Goal: Information Seeking & Learning: Learn about a topic

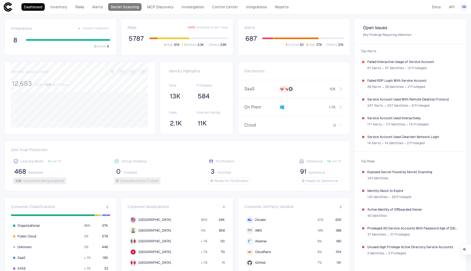
click at [128, 8] on link "Secret Scanning" at bounding box center [124, 6] width 33 height 7
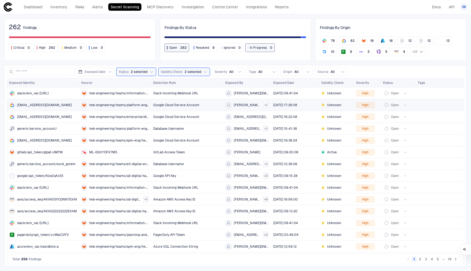
click at [52, 103] on span "[EMAIL_ADDRESS][DOMAIN_NAME]" at bounding box center [44, 105] width 55 height 4
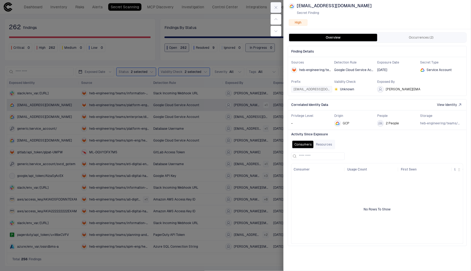
click at [277, 10] on button "button" at bounding box center [275, 7] width 11 height 11
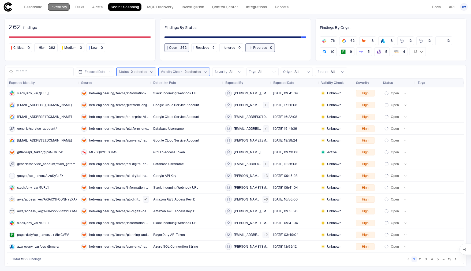
click at [58, 9] on link "Inventory" at bounding box center [59, 6] width 22 height 7
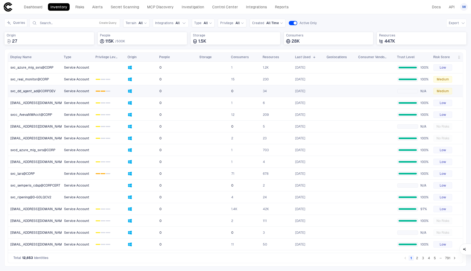
click at [41, 93] on link "svc_dd_agent_ad@CORPDEV" at bounding box center [34, 90] width 53 height 11
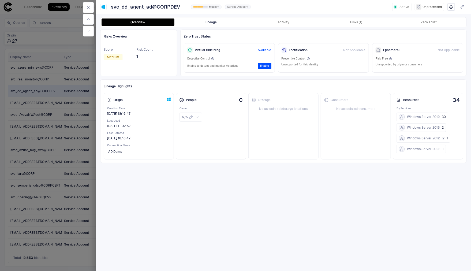
click at [197, 20] on button "Lineage" at bounding box center [210, 21] width 73 height 7
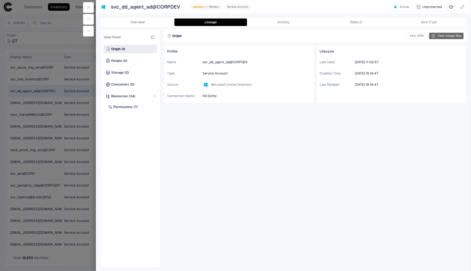
click at [446, 36] on button "View Lineage Map" at bounding box center [446, 36] width 34 height 6
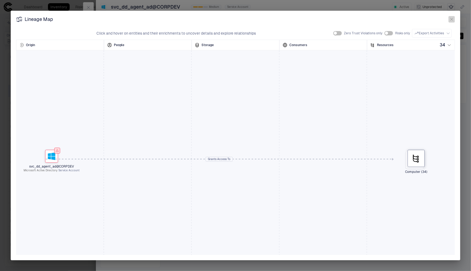
click at [451, 19] on icon "button" at bounding box center [451, 19] width 4 height 4
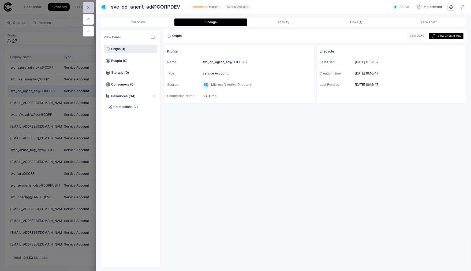
click at [89, 7] on icon "button" at bounding box center [88, 7] width 4 height 4
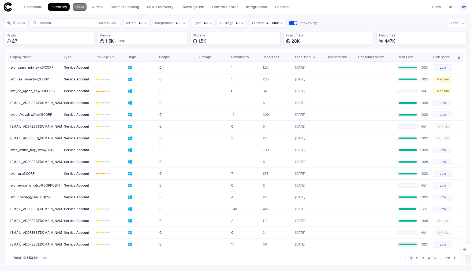
click at [85, 10] on link "Risks" at bounding box center [80, 6] width 14 height 7
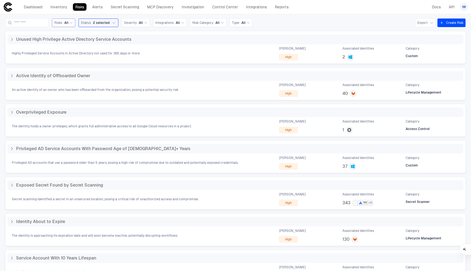
click at [69, 24] on span "All" at bounding box center [66, 23] width 4 height 4
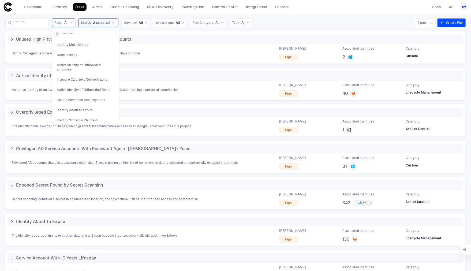
click at [69, 24] on span "All" at bounding box center [66, 23] width 4 height 4
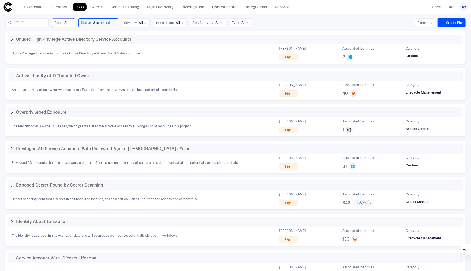
click at [69, 24] on span "All" at bounding box center [66, 23] width 4 height 4
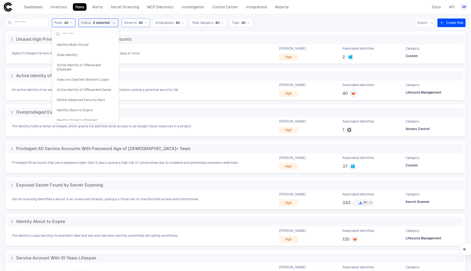
click at [137, 23] on span "Severity" at bounding box center [130, 23] width 13 height 4
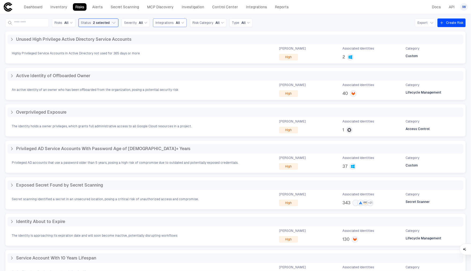
click at [167, 21] on span "Integrations" at bounding box center [164, 23] width 18 height 4
click at [207, 22] on span "Risk Category" at bounding box center [202, 23] width 21 height 4
click at [278, 29] on div "Risks All Status 2 selected Severity All Integrations All Risk Category All Usa…" at bounding box center [235, 142] width 471 height 257
click at [58, 7] on link "Inventory" at bounding box center [59, 6] width 22 height 7
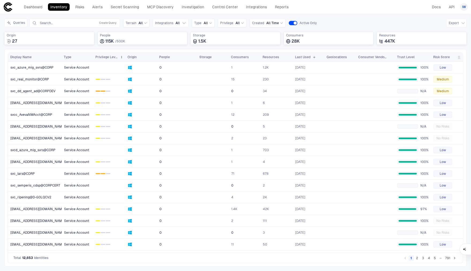
click at [111, 58] on span "Privilege Level" at bounding box center [106, 57] width 22 height 4
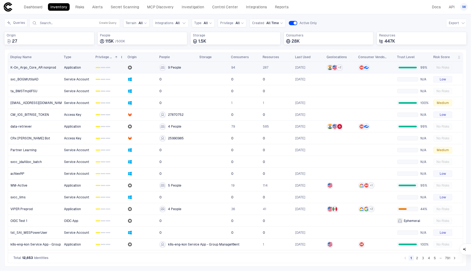
click at [105, 59] on span "Privilege Level" at bounding box center [103, 57] width 17 height 4
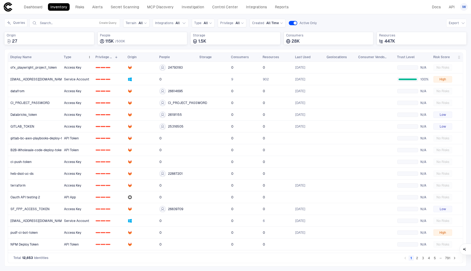
click at [84, 57] on div "Type" at bounding box center [75, 57] width 22 height 6
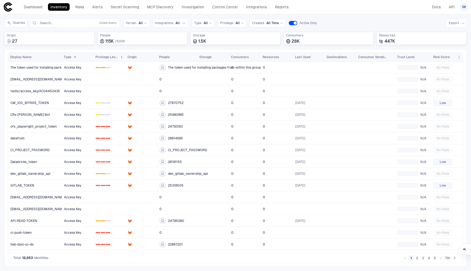
click at [107, 57] on span "Privilege Level" at bounding box center [106, 57] width 22 height 4
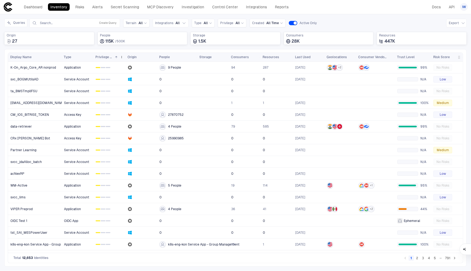
click at [107, 57] on span "Privilege Level" at bounding box center [103, 57] width 17 height 4
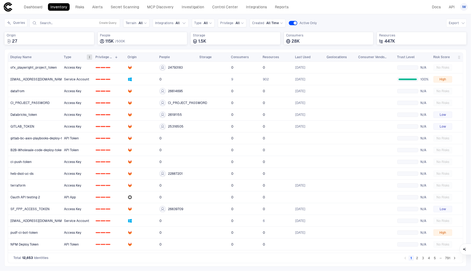
click at [90, 57] on span at bounding box center [89, 56] width 3 height 3
click at [211, 24] on div "Type All" at bounding box center [203, 23] width 23 height 9
click at [221, 98] on span "Service Account" at bounding box center [222, 99] width 51 height 4
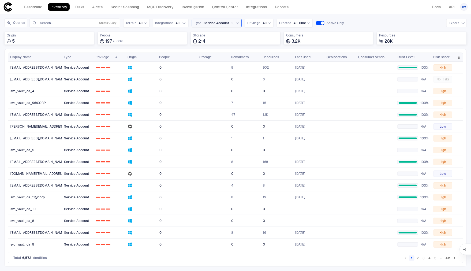
click at [418, 258] on button "2" at bounding box center [417, 257] width 5 height 5
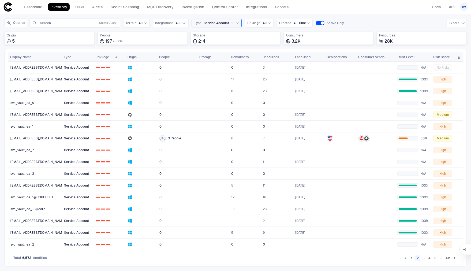
click at [424, 258] on button "3" at bounding box center [423, 257] width 5 height 5
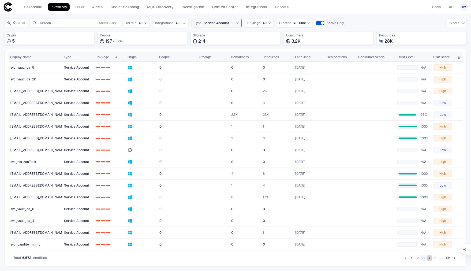
click at [429, 259] on button "4" at bounding box center [429, 257] width 5 height 5
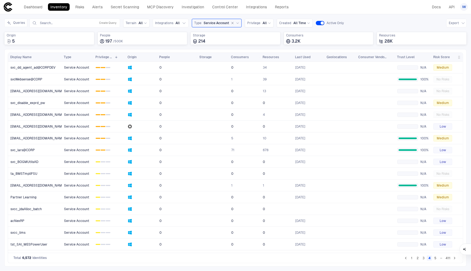
click at [236, 25] on div "Service Account" at bounding box center [222, 23] width 36 height 5
click at [360, 10] on div "Dashboard Inventory Risks Alerts Secret Scanning MCP Discovery Investigation Co…" at bounding box center [235, 7] width 464 height 10
click at [463, 25] on icon "button" at bounding box center [463, 23] width 4 height 4
click at [456, 42] on li "Export XLSX" at bounding box center [445, 44] width 37 height 9
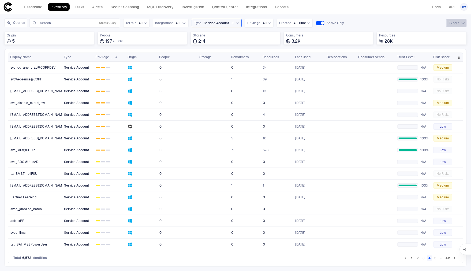
click at [451, 24] on button "Export" at bounding box center [456, 23] width 20 height 9
click at [446, 45] on span "Export XLSX" at bounding box center [440, 45] width 19 height 4
click at [466, 23] on button "Export" at bounding box center [456, 23] width 20 height 9
click at [451, 37] on li "Export CSV" at bounding box center [445, 35] width 37 height 9
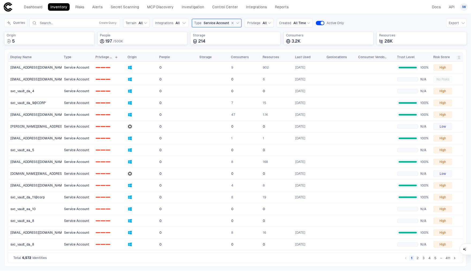
click at [374, 24] on div "Queries Search... Create Query Terrain All Integrations All Type Service Accoun…" at bounding box center [235, 22] width 462 height 9
click at [78, 6] on link "Risks" at bounding box center [80, 6] width 14 height 7
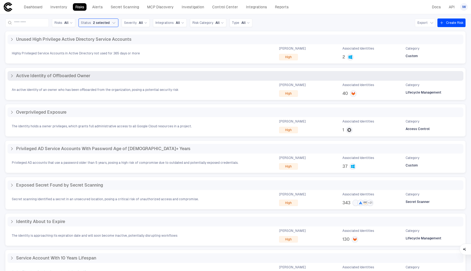
click at [91, 89] on span "An active identity of an owner who has been offboarded from the organization, p…" at bounding box center [95, 90] width 167 height 4
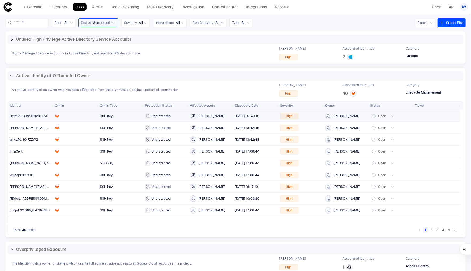
click at [79, 112] on div at bounding box center [75, 115] width 41 height 11
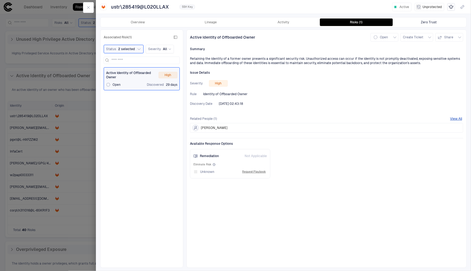
click at [420, 21] on button "Zero Trust" at bounding box center [428, 21] width 73 height 7
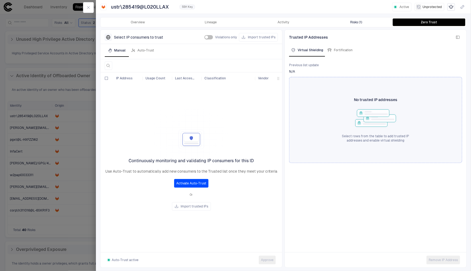
click at [368, 22] on button "Risks (1)" at bounding box center [356, 21] width 73 height 7
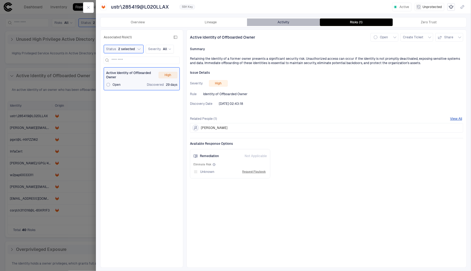
click at [279, 21] on button "Activity" at bounding box center [283, 21] width 73 height 7
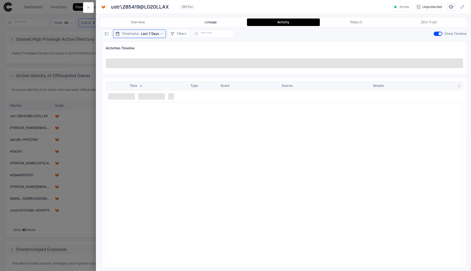
click at [228, 22] on button "Lineage" at bounding box center [210, 21] width 73 height 7
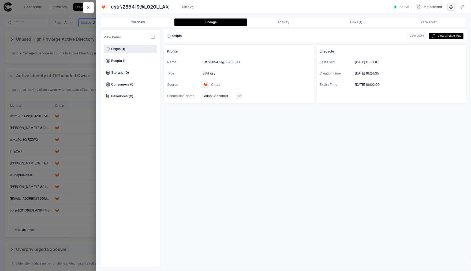
click at [160, 21] on button "Overview" at bounding box center [137, 21] width 73 height 7
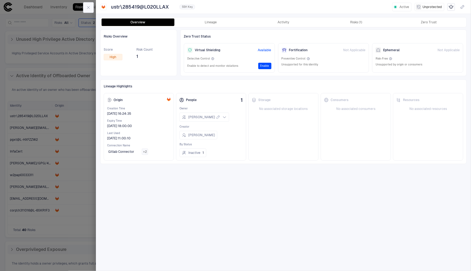
click at [92, 7] on button "button" at bounding box center [88, 7] width 11 height 11
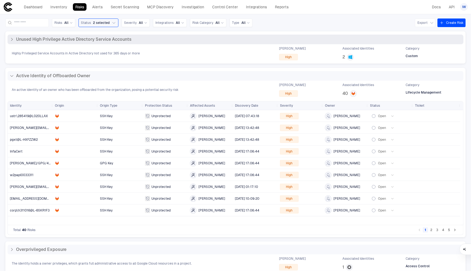
click at [115, 40] on span "Unused High Privilege Active Directory Service Accounts" at bounding box center [73, 39] width 115 height 5
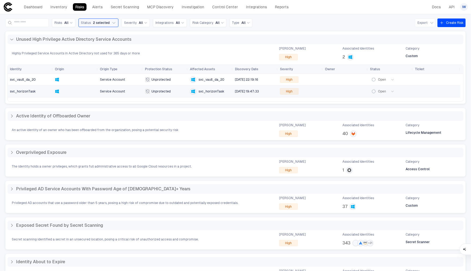
click at [79, 92] on div at bounding box center [75, 91] width 41 height 4
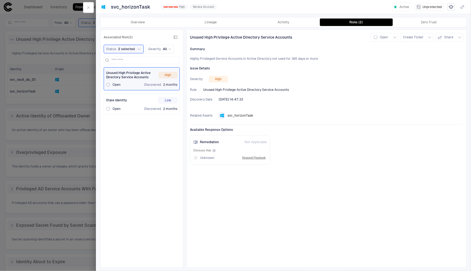
click at [126, 108] on div "Open Discovered 2 months" at bounding box center [141, 109] width 71 height 4
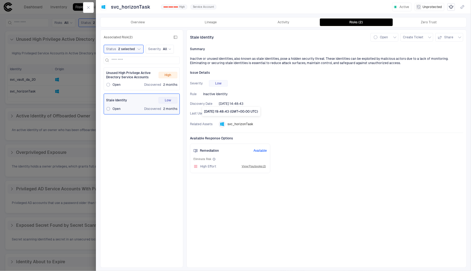
click at [233, 104] on span "[DATE] 14:48:43" at bounding box center [231, 103] width 24 height 4
click at [203, 72] on span "Issue Details" at bounding box center [200, 72] width 20 height 4
click at [126, 80] on div "Unused High Privilege Active Directory Service Accounts High Open Discovered 2 …" at bounding box center [141, 79] width 71 height 16
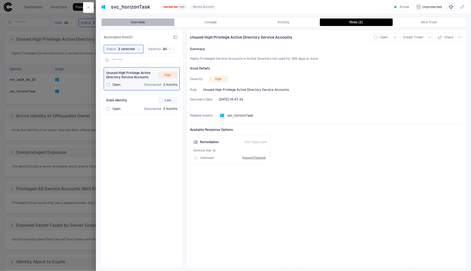
click at [160, 23] on button "Overview" at bounding box center [137, 21] width 73 height 7
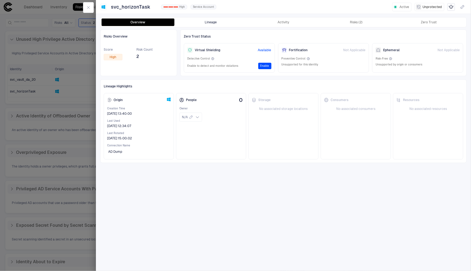
click at [205, 23] on button "Lineage" at bounding box center [210, 21] width 73 height 7
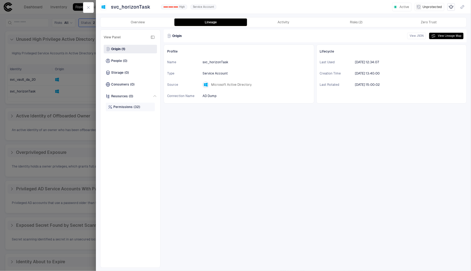
click at [133, 106] on div "Permissions (32)" at bounding box center [124, 107] width 32 height 4
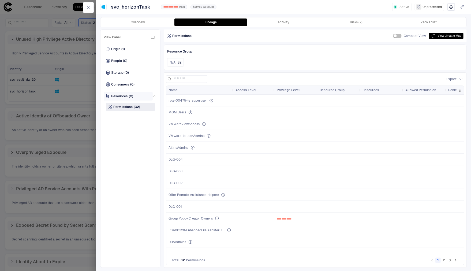
click at [133, 94] on span "(0)" at bounding box center [131, 96] width 4 height 4
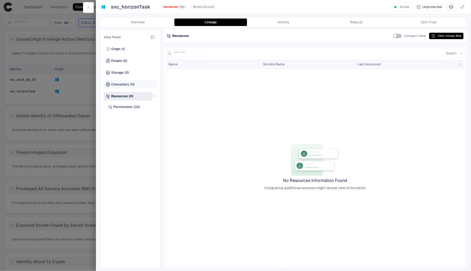
click at [134, 85] on div "Consumers (0)" at bounding box center [130, 84] width 53 height 9
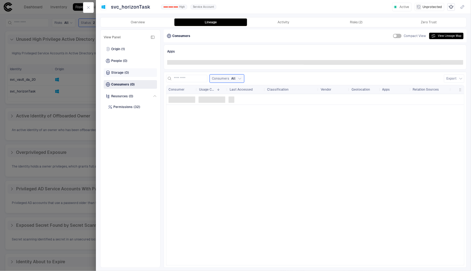
click at [134, 76] on div "Storage (0)" at bounding box center [130, 72] width 53 height 9
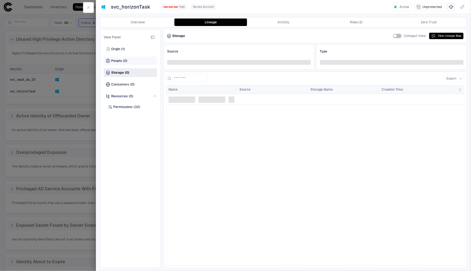
click at [133, 63] on div "People (0)" at bounding box center [130, 61] width 53 height 9
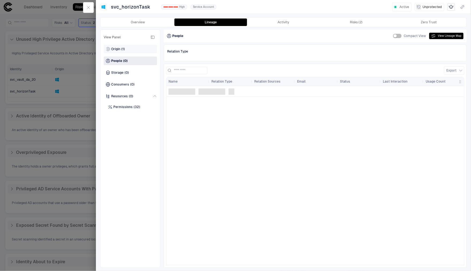
click at [134, 49] on div "Origin (1)" at bounding box center [130, 49] width 53 height 9
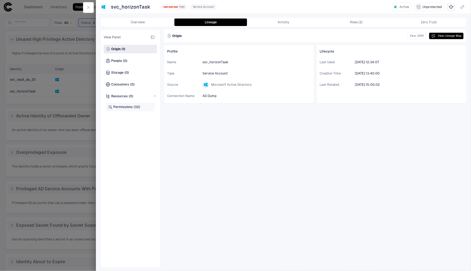
click at [134, 108] on span "(32)" at bounding box center [137, 107] width 6 height 4
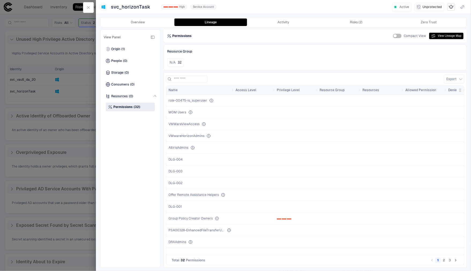
click at [445, 259] on button "2" at bounding box center [443, 259] width 5 height 5
click at [449, 260] on button "3" at bounding box center [449, 259] width 5 height 5
click at [444, 261] on button "2" at bounding box center [443, 259] width 5 height 5
click at [440, 261] on button "1" at bounding box center [437, 259] width 5 height 5
click at [144, 21] on button "Overview" at bounding box center [137, 21] width 73 height 7
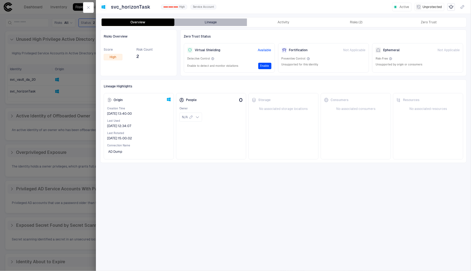
click at [210, 24] on button "Lineage" at bounding box center [210, 21] width 73 height 7
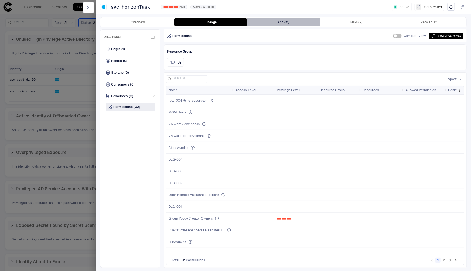
click at [280, 22] on button "Activity" at bounding box center [283, 21] width 73 height 7
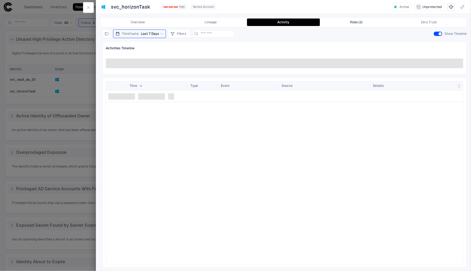
click at [348, 22] on button "Risks (2)" at bounding box center [356, 21] width 73 height 7
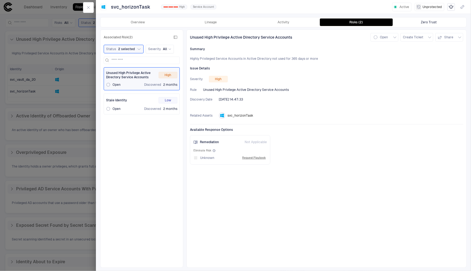
click at [436, 22] on div "Zero Trust" at bounding box center [429, 22] width 16 height 4
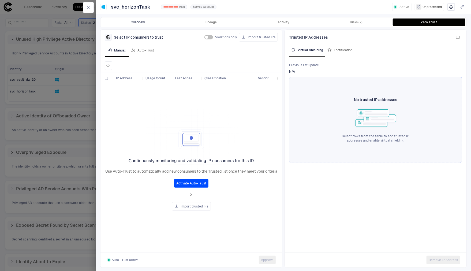
click at [138, 21] on button "Overview" at bounding box center [137, 21] width 73 height 7
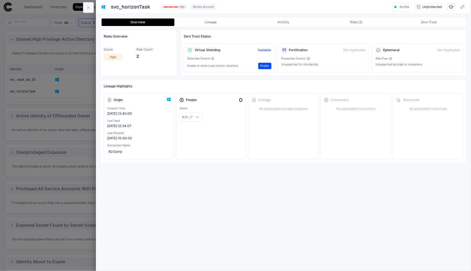
click at [92, 9] on button "button" at bounding box center [88, 7] width 11 height 11
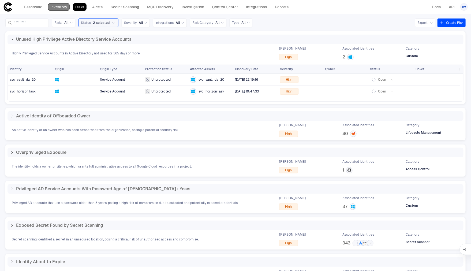
click at [54, 6] on link "Inventory" at bounding box center [59, 6] width 22 height 7
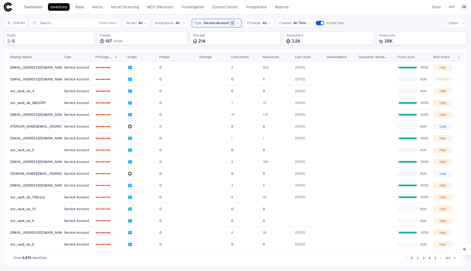
click at [231, 23] on icon "button" at bounding box center [232, 22] width 3 height 3
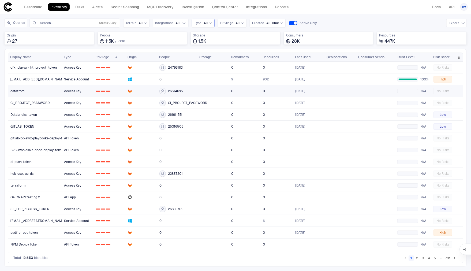
click at [44, 92] on link "datafrom" at bounding box center [34, 90] width 53 height 11
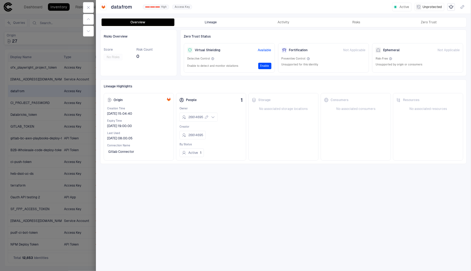
click at [217, 22] on button "Lineage" at bounding box center [210, 21] width 73 height 7
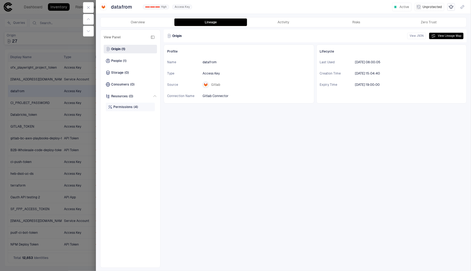
click at [129, 108] on span "Permissions" at bounding box center [122, 107] width 19 height 4
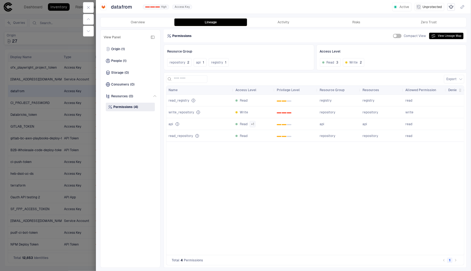
scroll to position [0, 196]
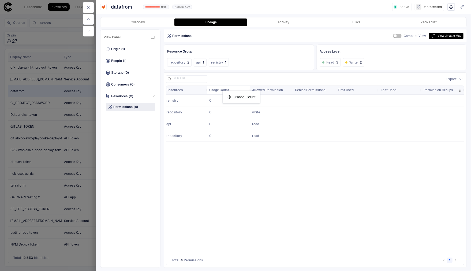
drag, startPoint x: 400, startPoint y: 91, endPoint x: 225, endPoint y: 93, distance: 175.1
drag, startPoint x: 266, startPoint y: 89, endPoint x: 227, endPoint y: 91, distance: 38.8
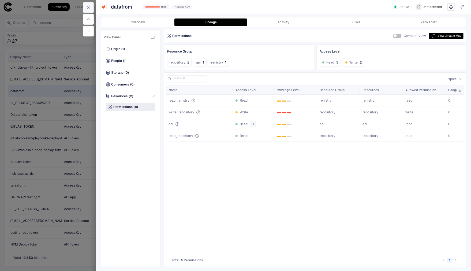
click at [91, 9] on button "button" at bounding box center [88, 7] width 11 height 11
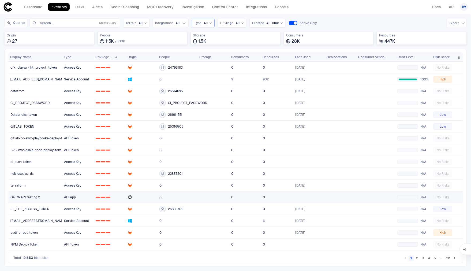
click at [39, 198] on span "Oauth API testing 2" at bounding box center [24, 197] width 29 height 4
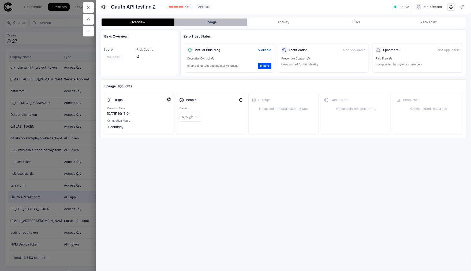
click at [204, 21] on button "Lineage" at bounding box center [210, 21] width 73 height 7
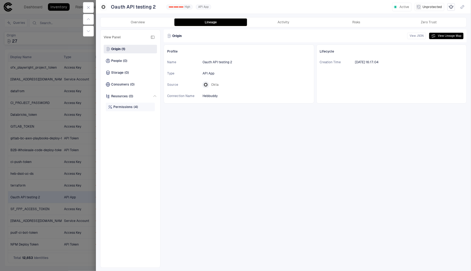
click at [132, 107] on div "Permissions (4)" at bounding box center [123, 107] width 30 height 4
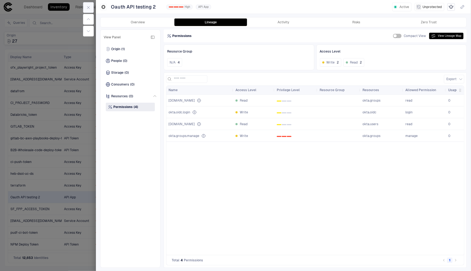
click at [91, 7] on button "button" at bounding box center [88, 7] width 11 height 11
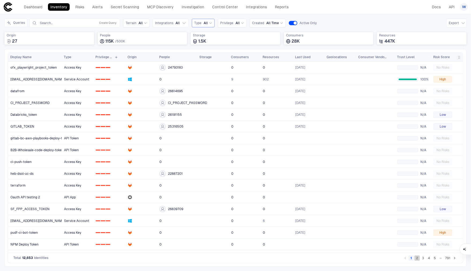
click at [417, 259] on button "2" at bounding box center [416, 257] width 5 height 5
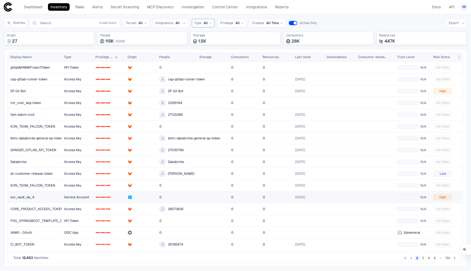
click at [27, 196] on span "svc_vault_da_4" at bounding box center [22, 197] width 24 height 4
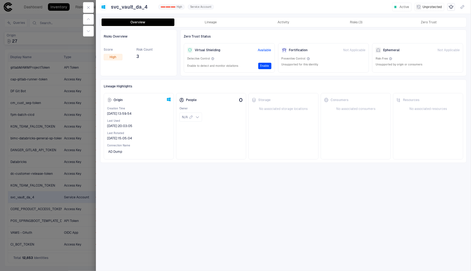
click at [207, 20] on button "Lineage" at bounding box center [210, 21] width 73 height 7
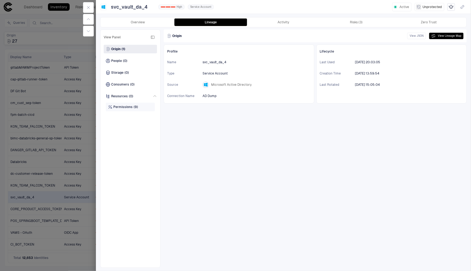
click at [138, 106] on div "Permissions (9)" at bounding box center [130, 107] width 49 height 9
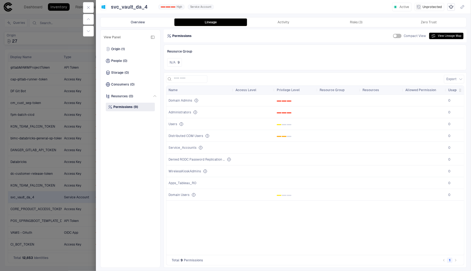
click at [162, 24] on button "Overview" at bounding box center [137, 21] width 73 height 7
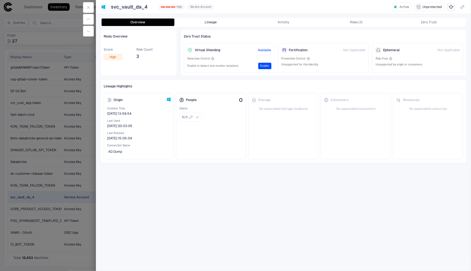
click at [207, 24] on button "Lineage" at bounding box center [210, 21] width 73 height 7
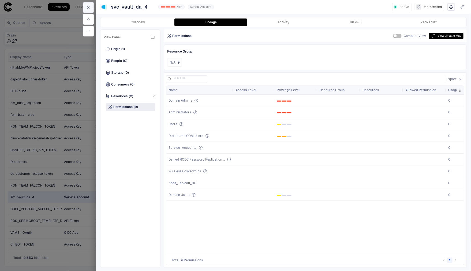
click at [91, 10] on button "button" at bounding box center [88, 7] width 11 height 11
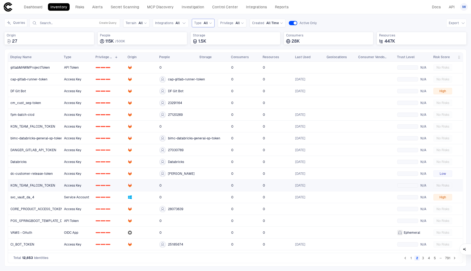
click at [40, 187] on link "KON_TEAM_FALCON_TOKEN" at bounding box center [34, 185] width 53 height 11
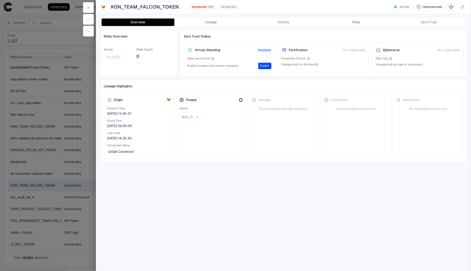
click at [225, 26] on div "Overview Lineage Activity Risks Zero Trust" at bounding box center [283, 22] width 366 height 10
click at [271, 24] on button "Activity" at bounding box center [283, 21] width 73 height 7
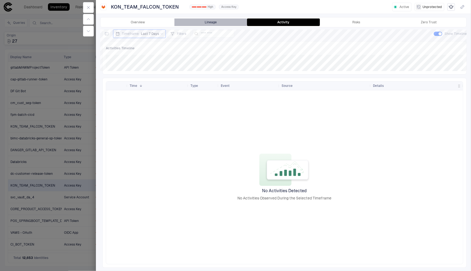
click at [219, 22] on button "Lineage" at bounding box center [210, 21] width 73 height 7
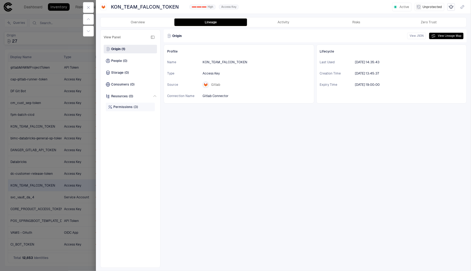
click at [136, 103] on div "Permissions (3)" at bounding box center [130, 107] width 49 height 9
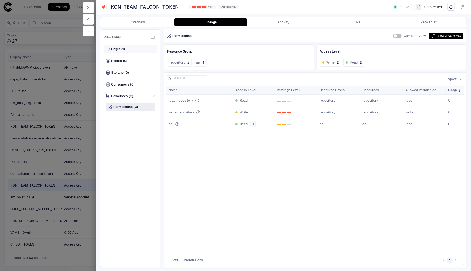
click at [120, 50] on span "Origin" at bounding box center [115, 49] width 9 height 4
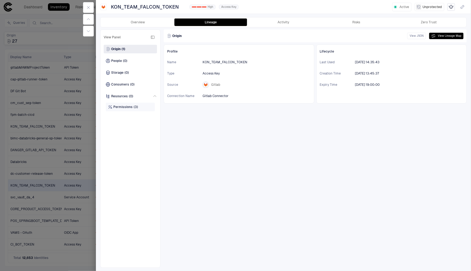
click at [126, 105] on span "Permissions" at bounding box center [122, 107] width 19 height 4
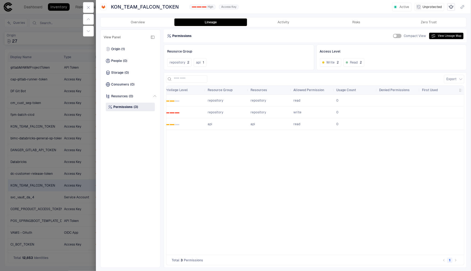
scroll to position [0, 39]
